Goal: Task Accomplishment & Management: Manage account settings

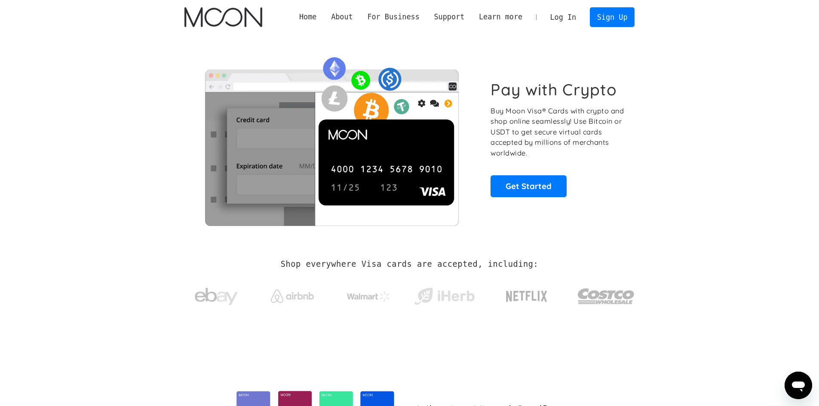
click at [558, 22] on link "Log In" at bounding box center [563, 17] width 40 height 19
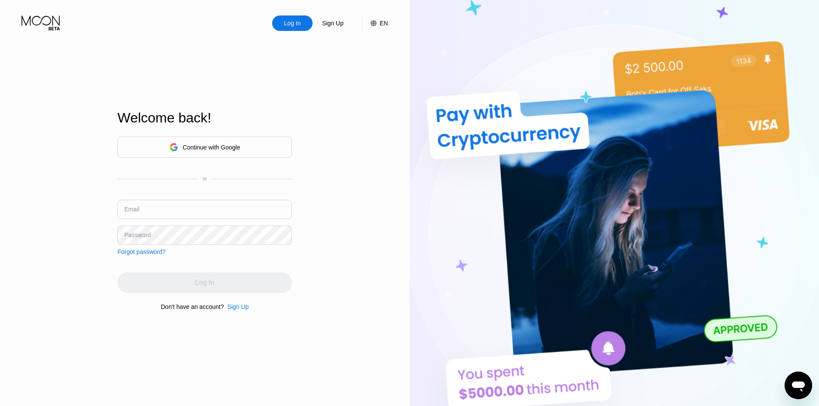
click at [176, 209] on input "text" at bounding box center [204, 209] width 175 height 19
paste input "Wildomail6"
type input "[EMAIL_ADDRESS][DOMAIN_NAME]"
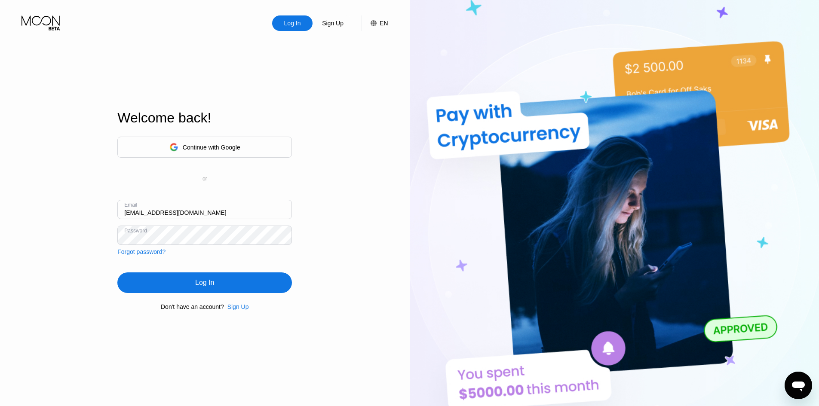
click at [200, 280] on div "Log In" at bounding box center [204, 283] width 19 height 9
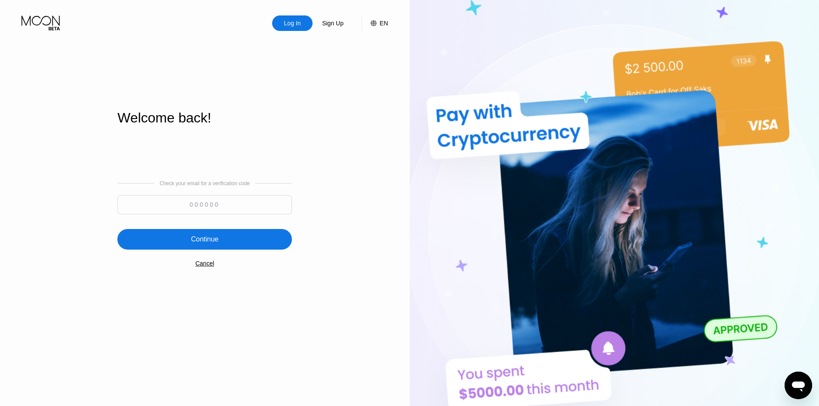
click at [237, 208] on input at bounding box center [204, 204] width 175 height 19
paste input "911535"
type input "911535"
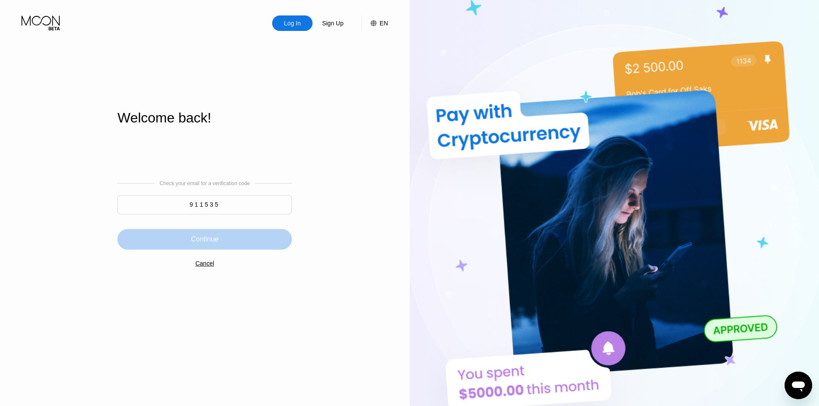
click at [234, 242] on div "Continue" at bounding box center [204, 239] width 175 height 21
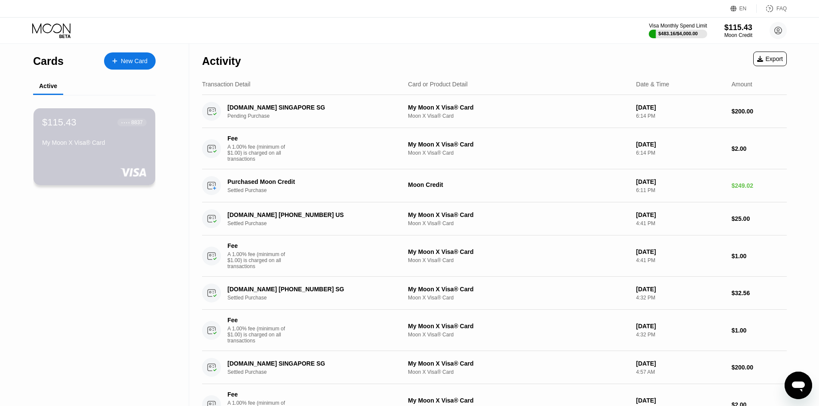
click at [71, 143] on div "My Moon X Visa® Card" at bounding box center [94, 142] width 104 height 7
